Goal: Information Seeking & Learning: Learn about a topic

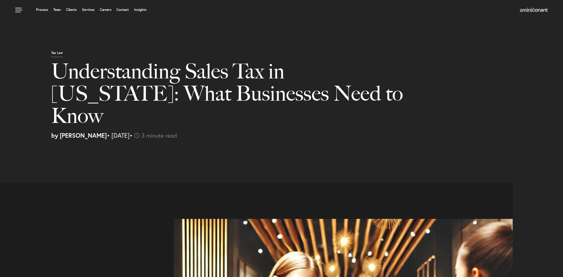
select select "US"
select select "Austin"
select select "Business and Civil Litigation"
click at [88, 9] on link "Services" at bounding box center [88, 9] width 13 height 3
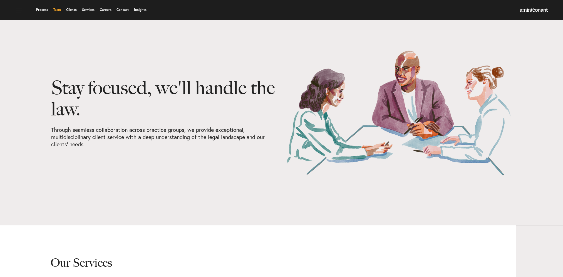
click at [56, 10] on link "Team" at bounding box center [57, 9] width 8 height 3
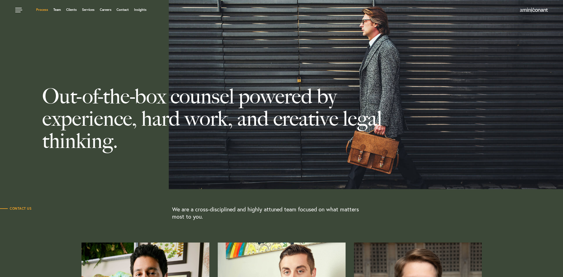
click at [43, 9] on link "Process" at bounding box center [42, 9] width 12 height 3
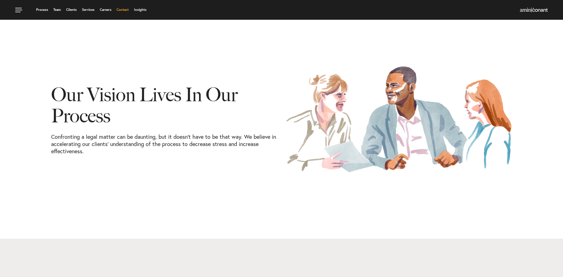
click at [128, 8] on link "Contact" at bounding box center [123, 9] width 12 height 3
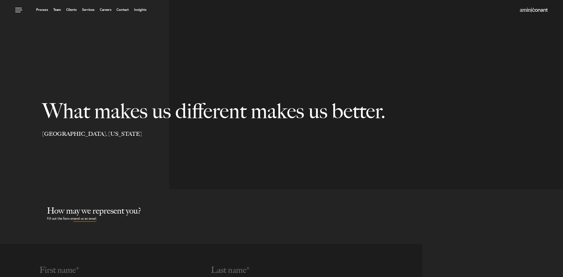
select select "Austin"
select select "Business and Civil Litigation"
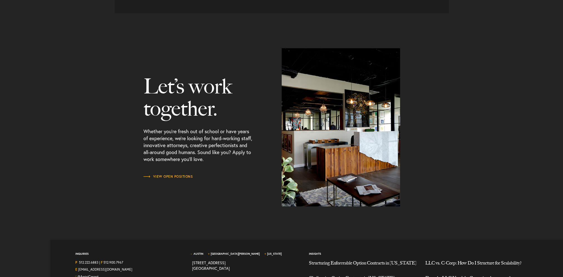
scroll to position [689, 0]
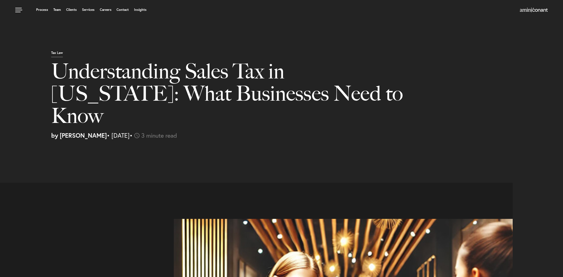
select select "US"
select select "Austin"
select select "Business and Civil Litigation"
select select "US"
select select "Austin"
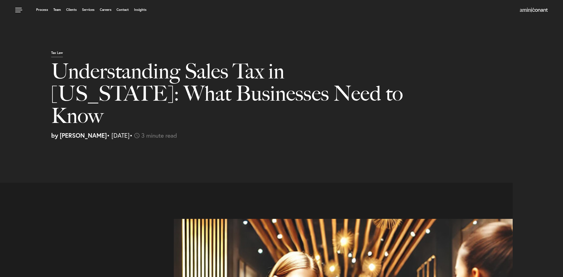
select select "Business and Civil Litigation"
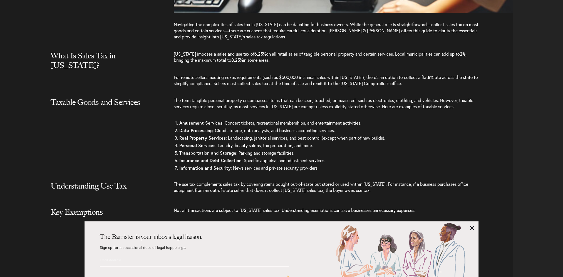
scroll to position [556, 0]
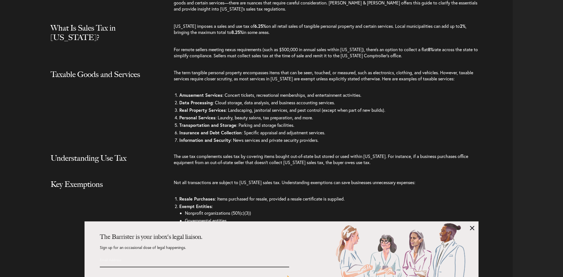
click at [28, 105] on div "Taxable Goods and Services The term tangible personal property encompasses item…" at bounding box center [258, 109] width 509 height 78
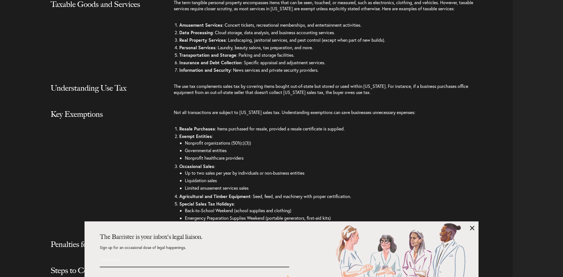
scroll to position [640, 0]
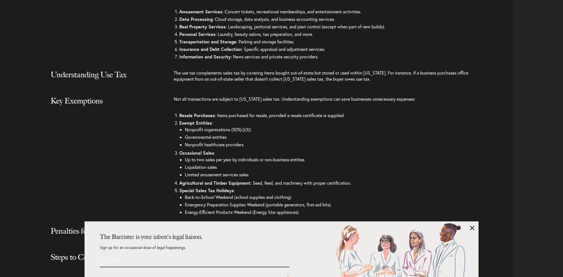
click at [28, 105] on div "Key Exemptions Not all transactions are subject to [US_STATE] sales tax. Unders…" at bounding box center [258, 158] width 509 height 125
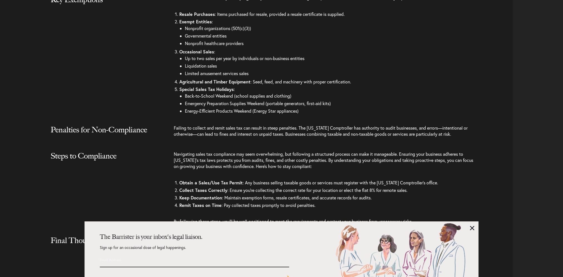
scroll to position [751, 0]
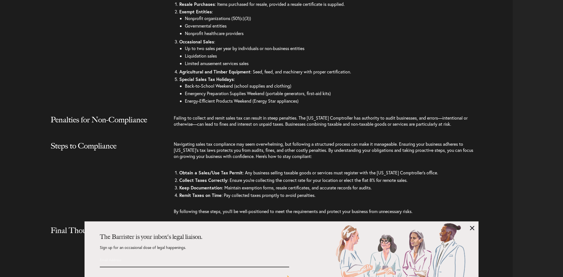
click at [28, 115] on div "Penalties for Non-Compliance Failing to collect and remit sales tax can result …" at bounding box center [258, 125] width 509 height 21
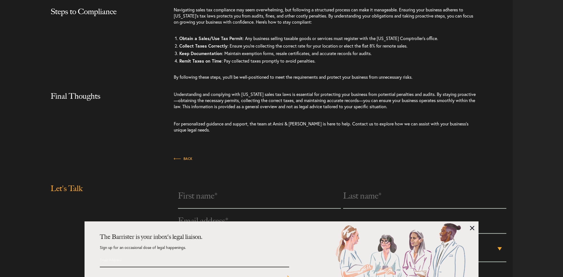
scroll to position [890, 0]
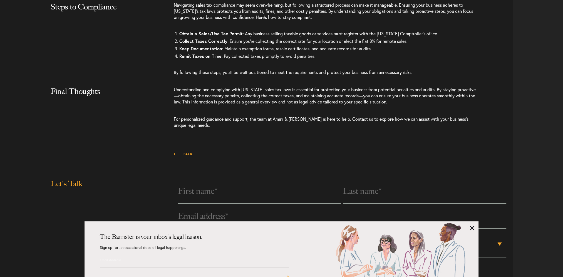
click at [28, 105] on div "Final Thoughts Understanding and complying with [US_STATE] sales tax laws is es…" at bounding box center [258, 109] width 509 height 47
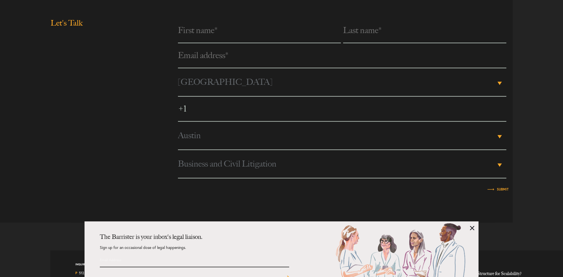
scroll to position [1067, 0]
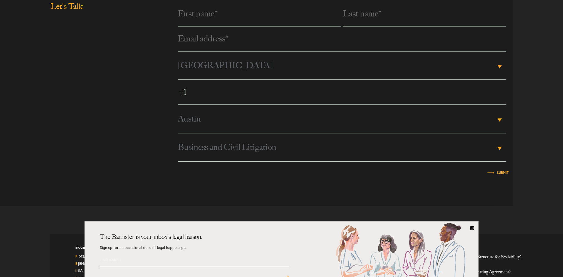
click at [471, 228] on link at bounding box center [472, 228] width 4 height 4
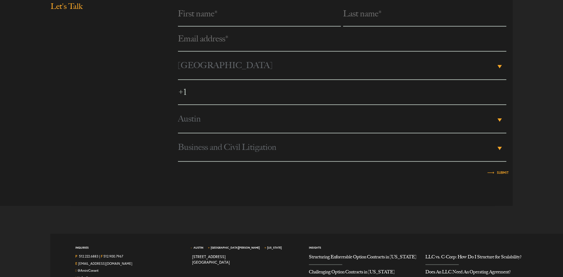
click at [100, 175] on div at bounding box center [258, 183] width 509 height 17
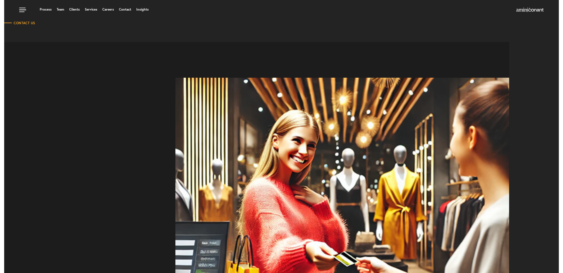
scroll to position [0, 0]
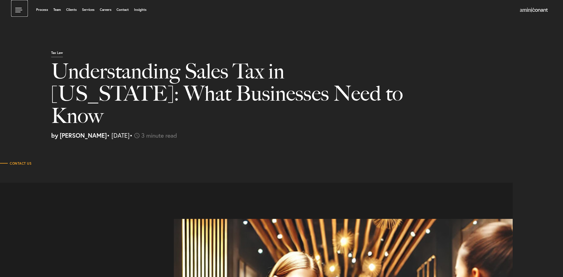
click at [19, 8] on link at bounding box center [19, 8] width 17 height 17
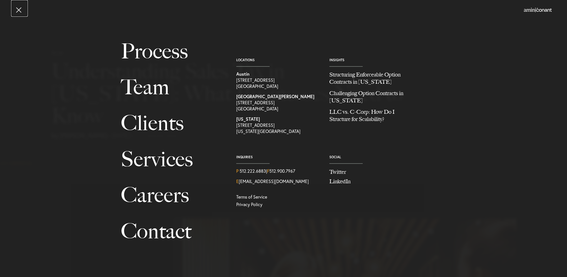
click at [21, 10] on link at bounding box center [19, 8] width 17 height 17
